Goal: Information Seeking & Learning: Learn about a topic

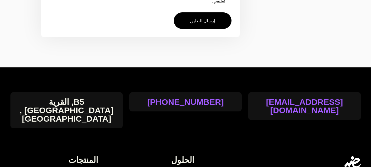
scroll to position [1980, 0]
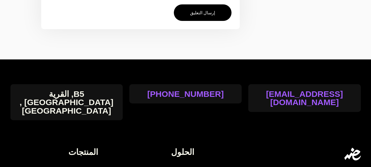
click at [87, 164] on span "الإيصال الإلكتروني." at bounding box center [79, 169] width 38 height 10
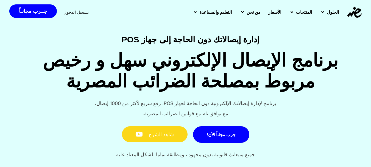
click at [147, 132] on icon at bounding box center [142, 134] width 13 height 5
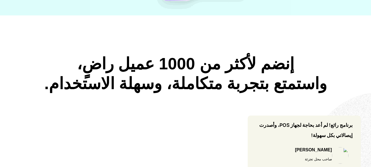
scroll to position [302, 0]
